Goal: Register for event/course

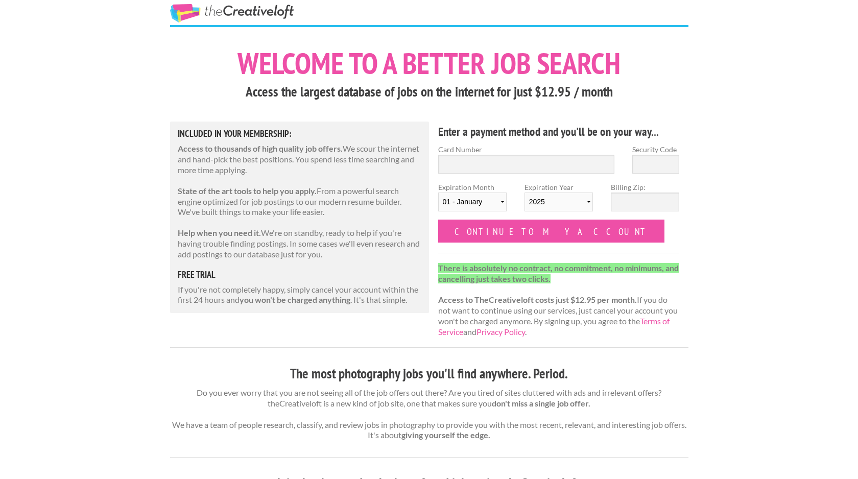
scroll to position [15, 0]
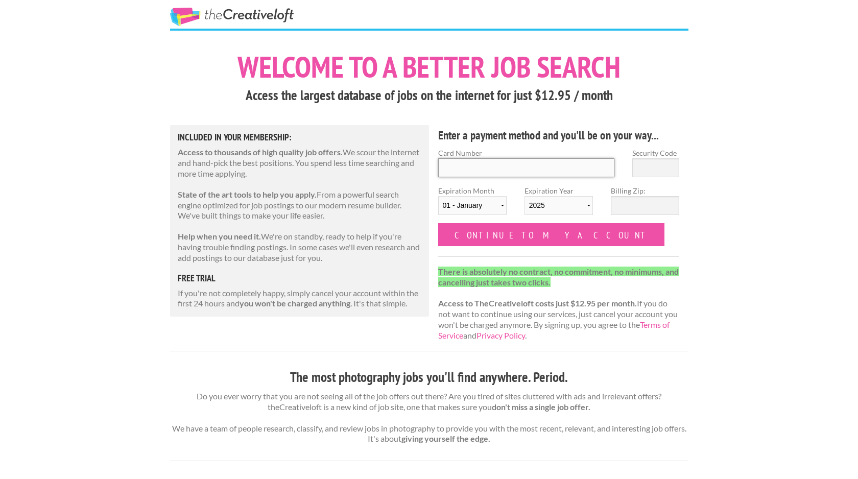
click at [577, 167] on input "Card Number" at bounding box center [526, 167] width 177 height 19
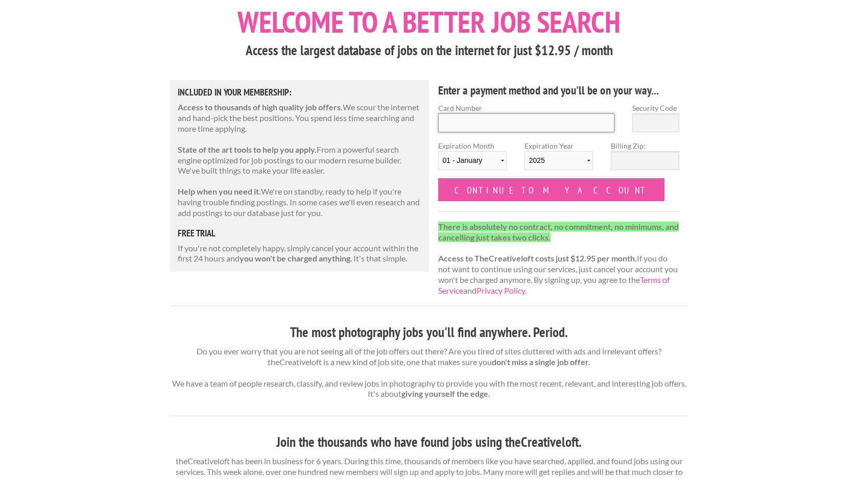
scroll to position [0, 0]
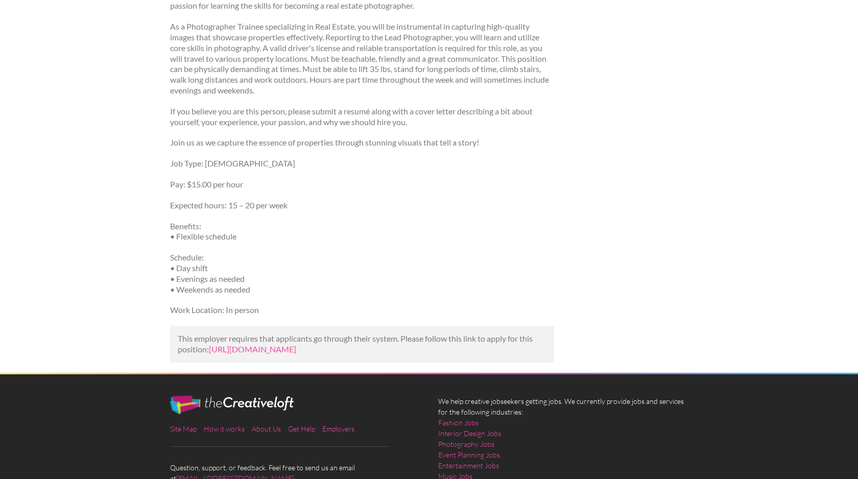
scroll to position [229, 0]
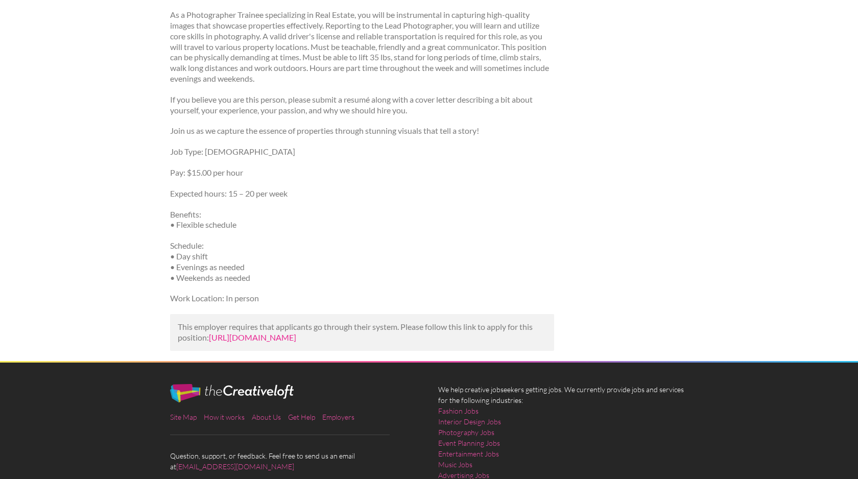
click at [296, 342] on link "https://www.indeed.com/viewjob?jk=82c46e973ef45ce4&utm_campaign=google_jobs_app…" at bounding box center [252, 337] width 87 height 10
